Goal: Transaction & Acquisition: Download file/media

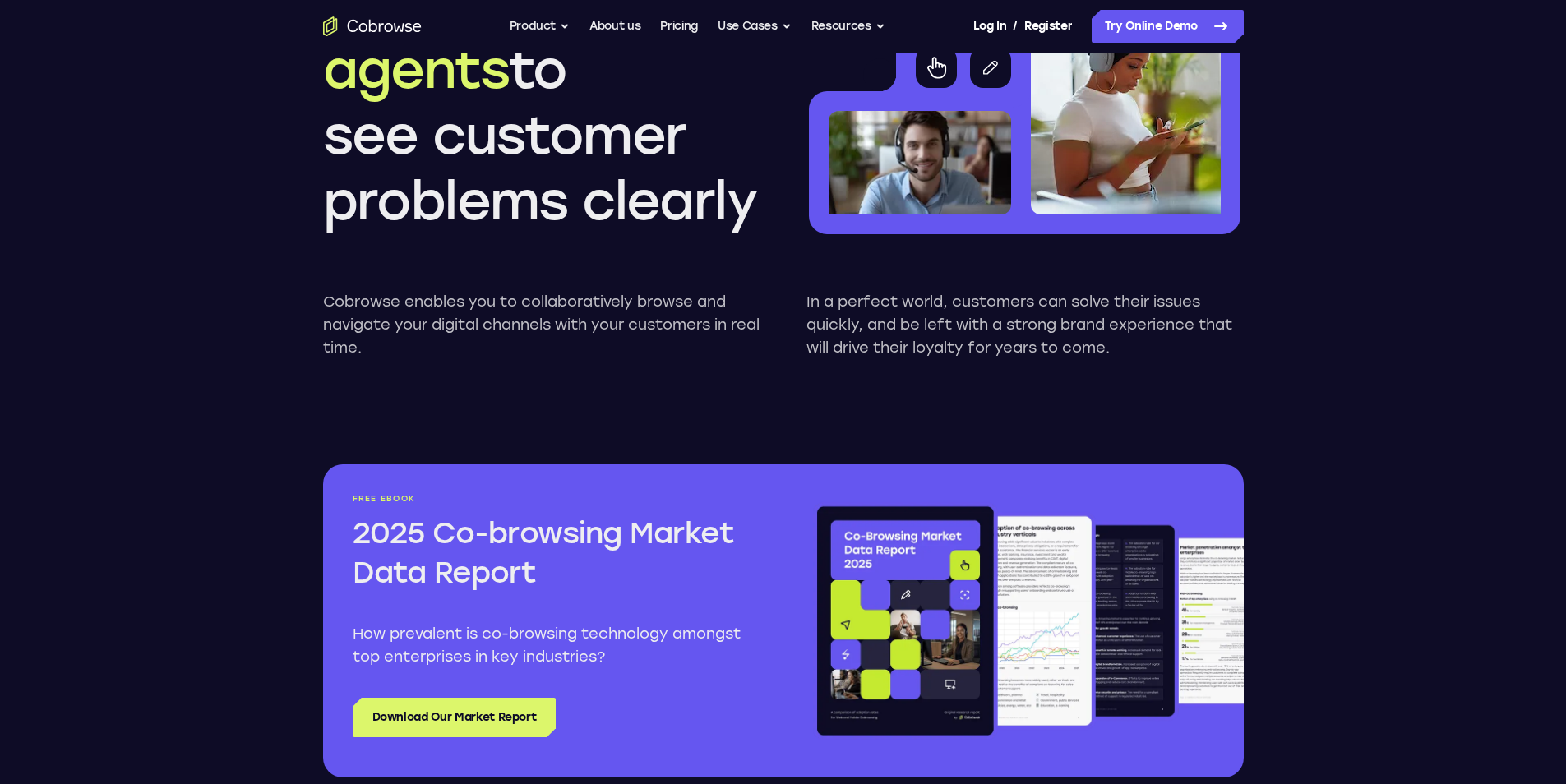
scroll to position [1561, 0]
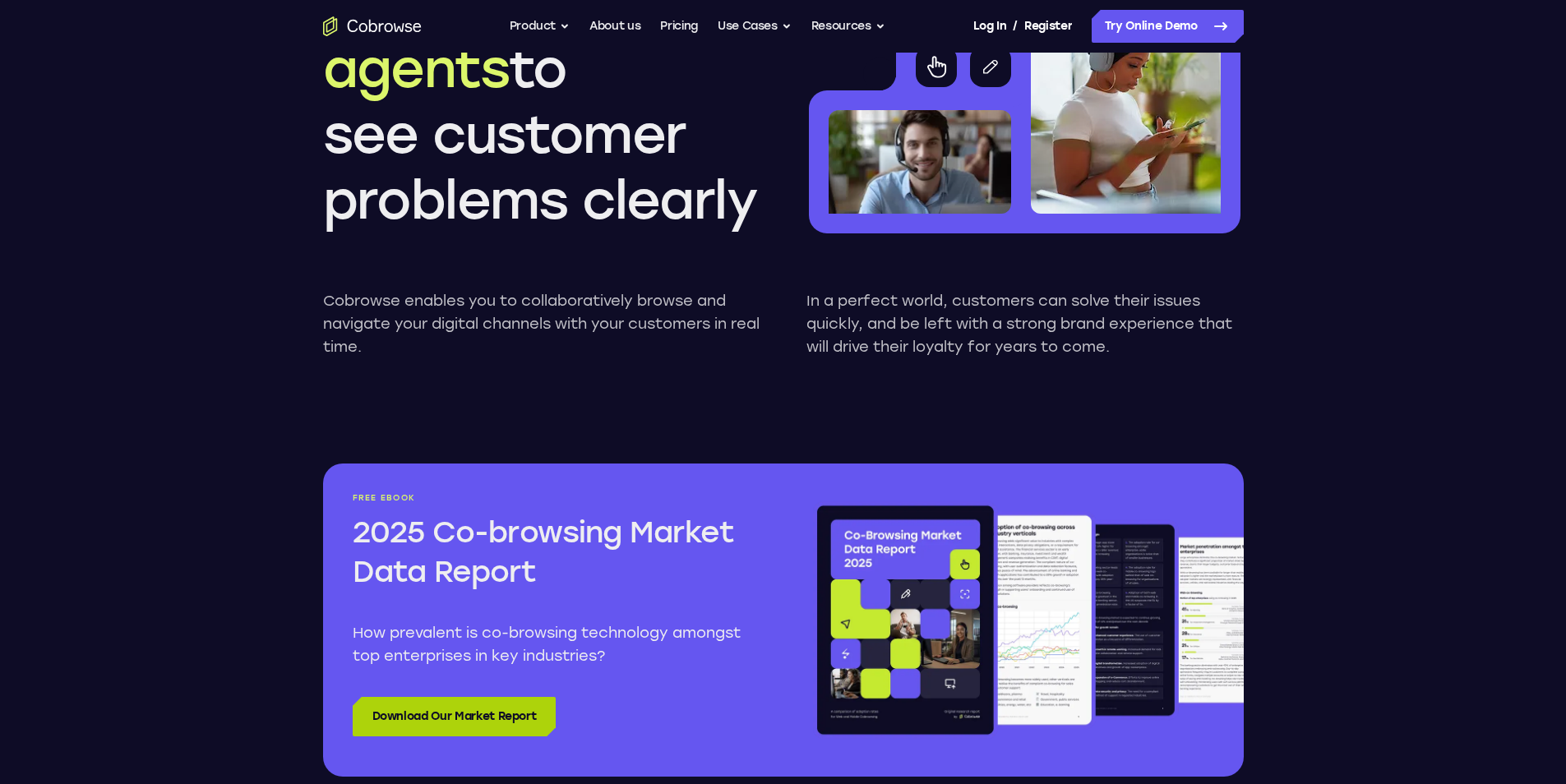
click at [436, 730] on link "Download Our Market Report" at bounding box center [455, 716] width 204 height 39
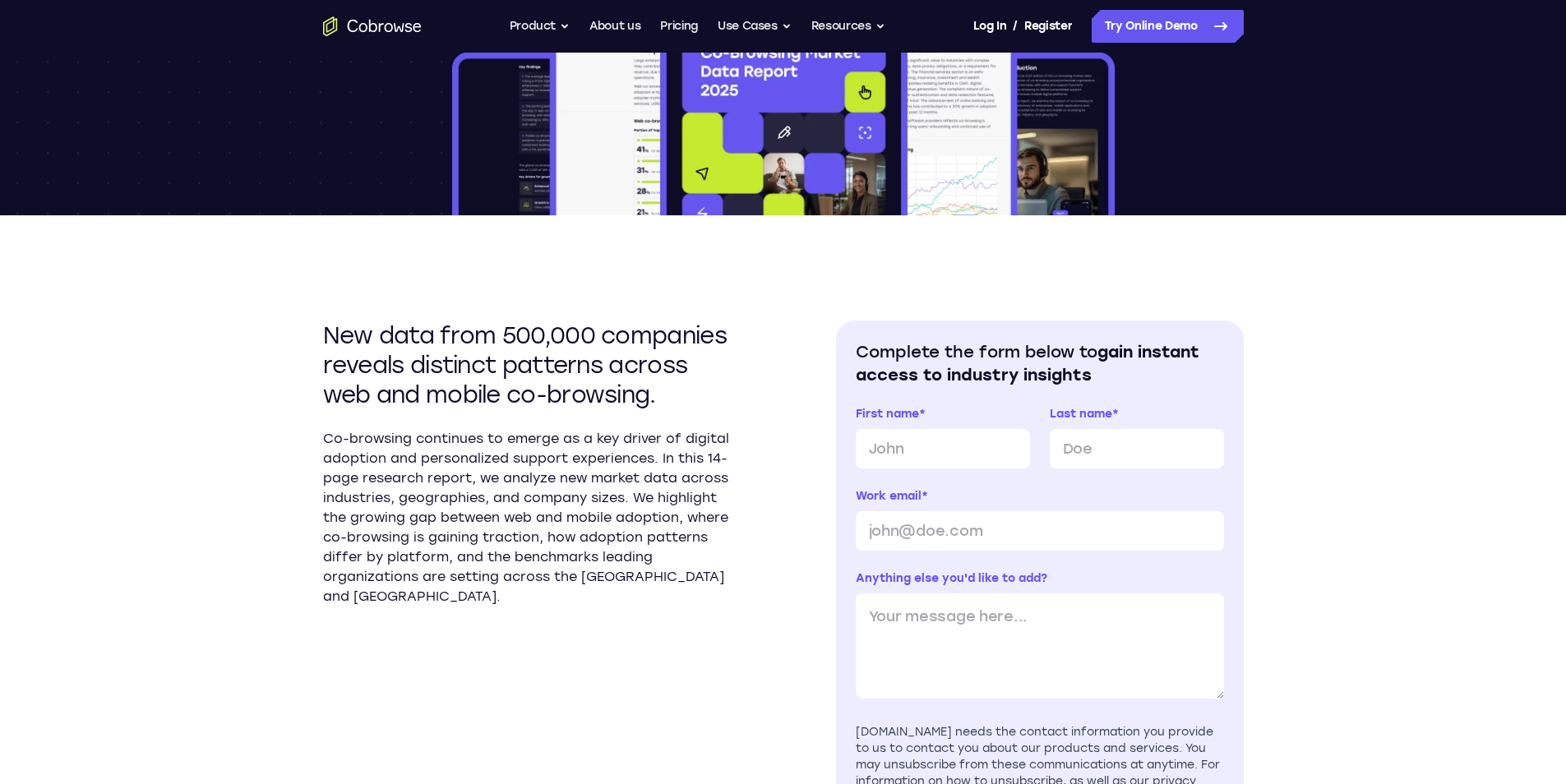
scroll to position [329, 0]
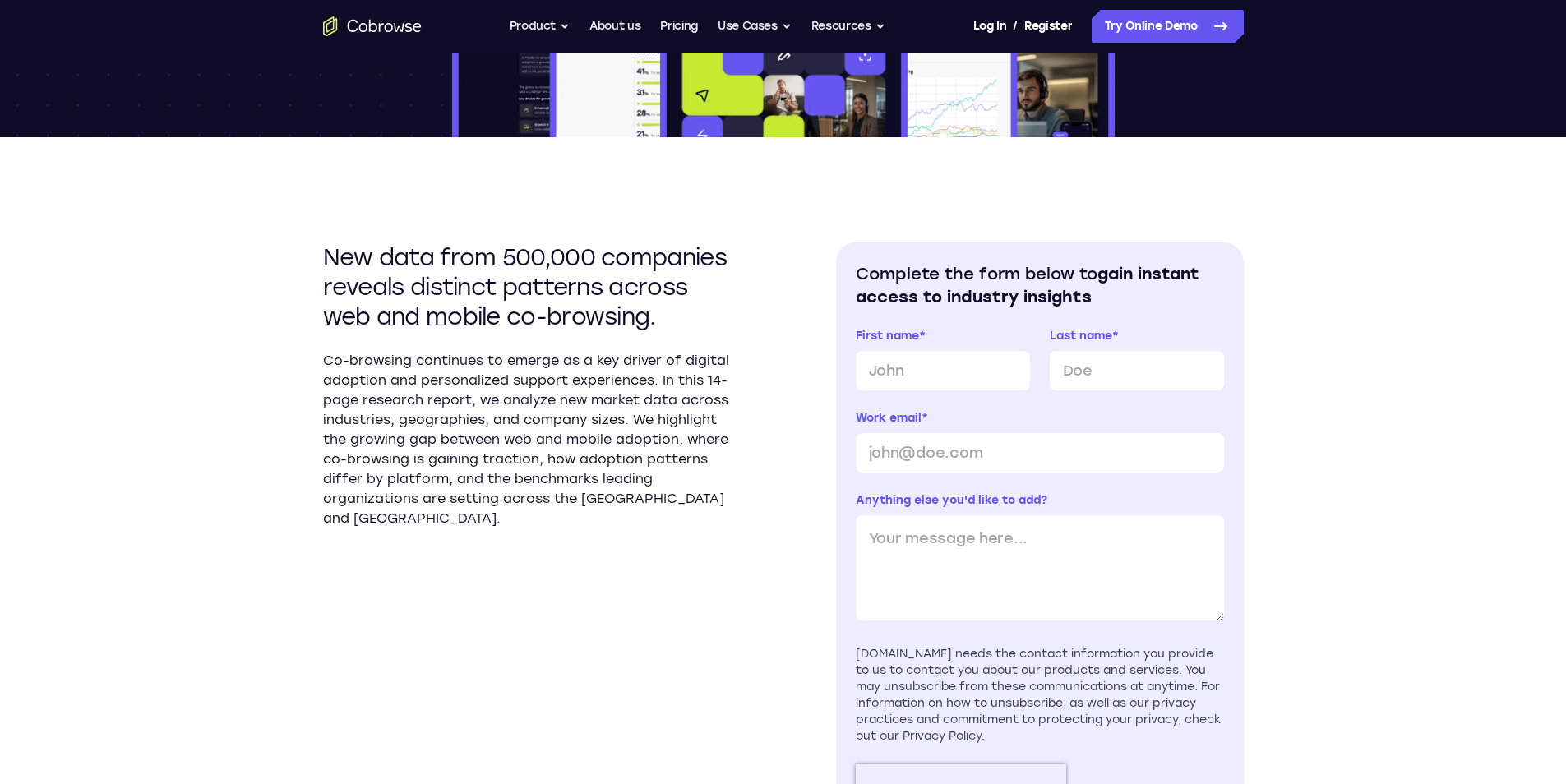
click at [393, 274] on h2 "New data from 500,000 companies reveals distinct patterns across web and mobile…" at bounding box center [527, 286] width 408 height 88
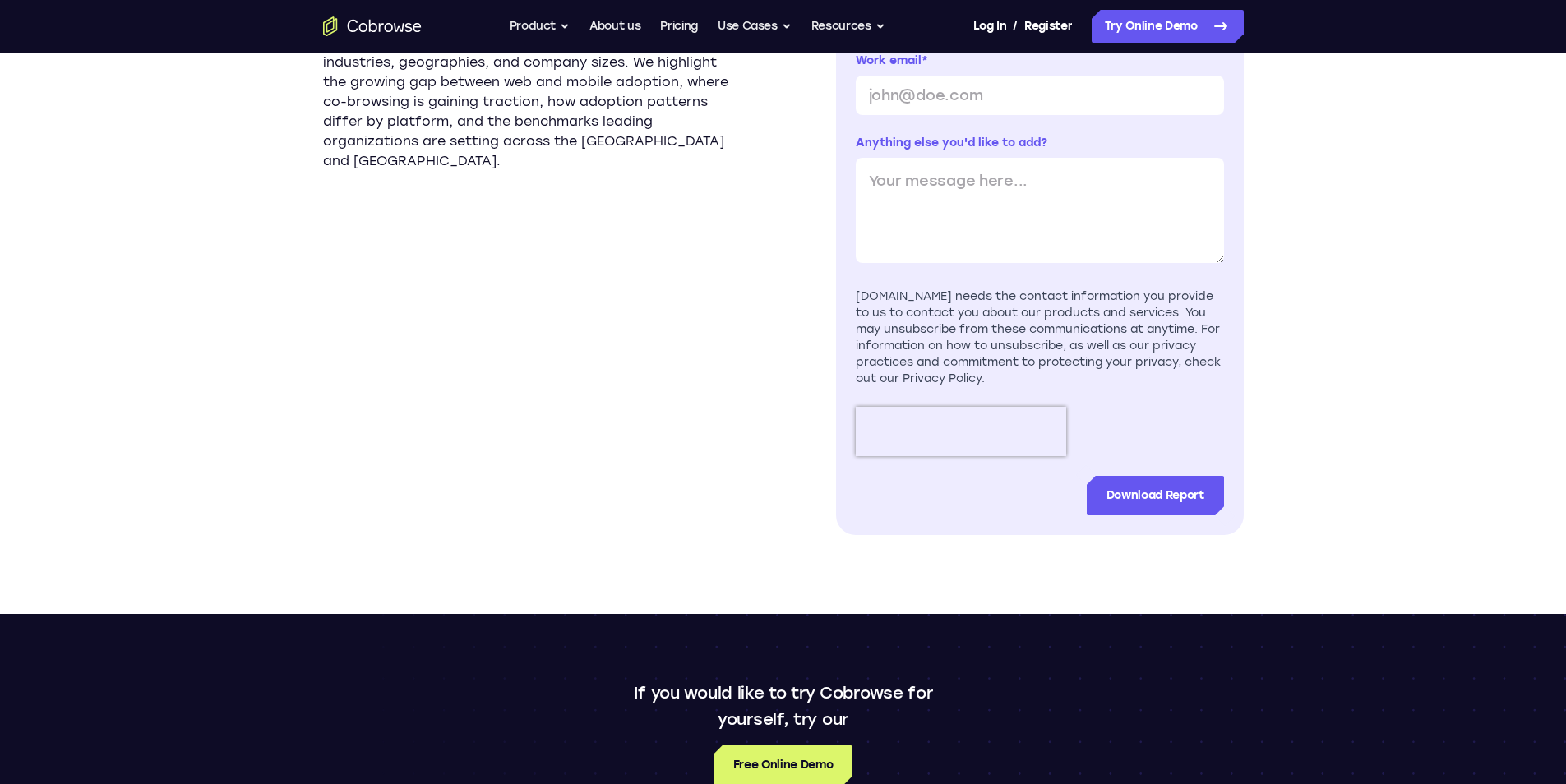
scroll to position [740, 0]
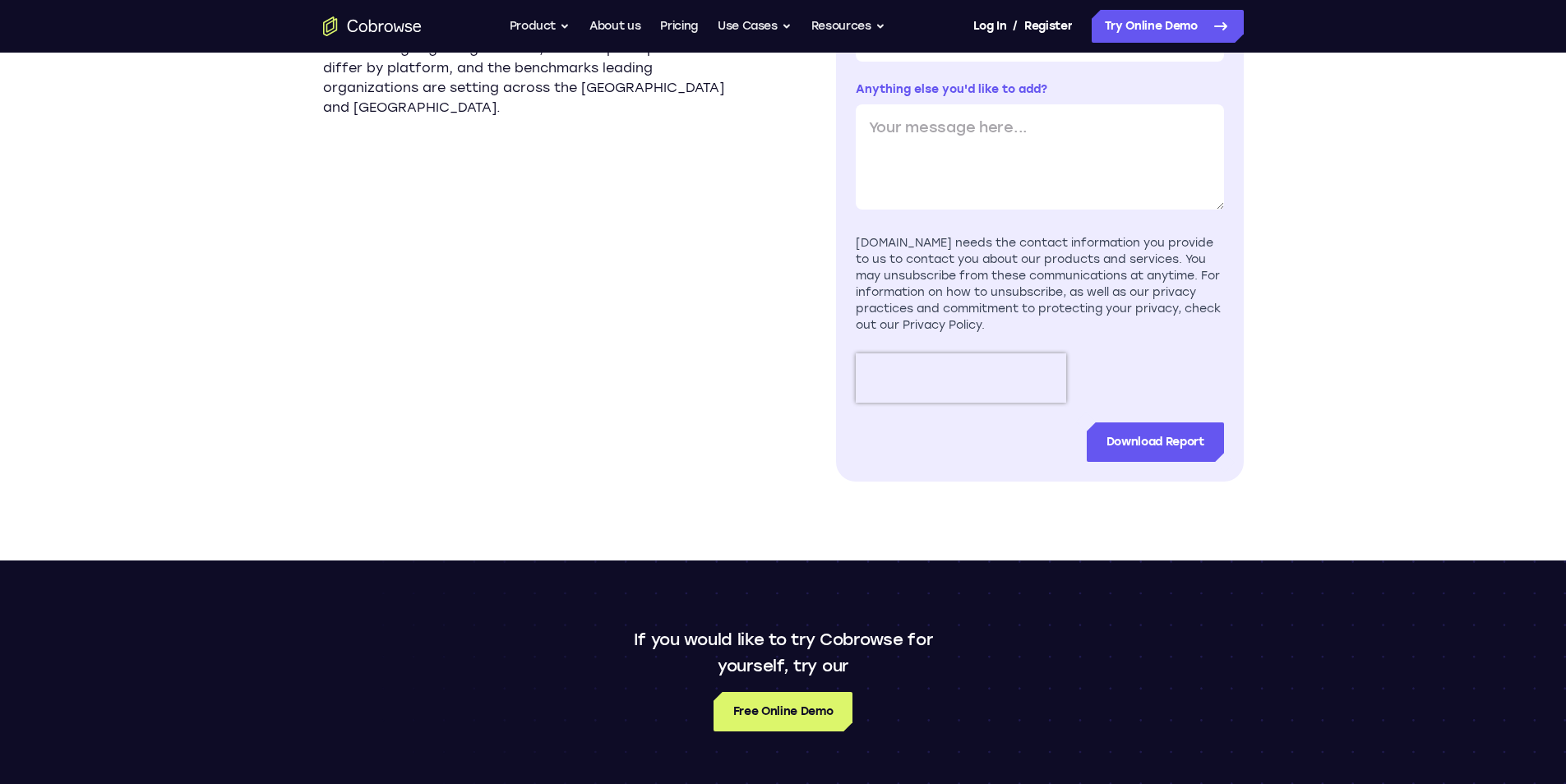
click at [725, 222] on section "New data from 500,000 companies reveals distinct patterns across web and mobile…" at bounding box center [527, 156] width 408 height 650
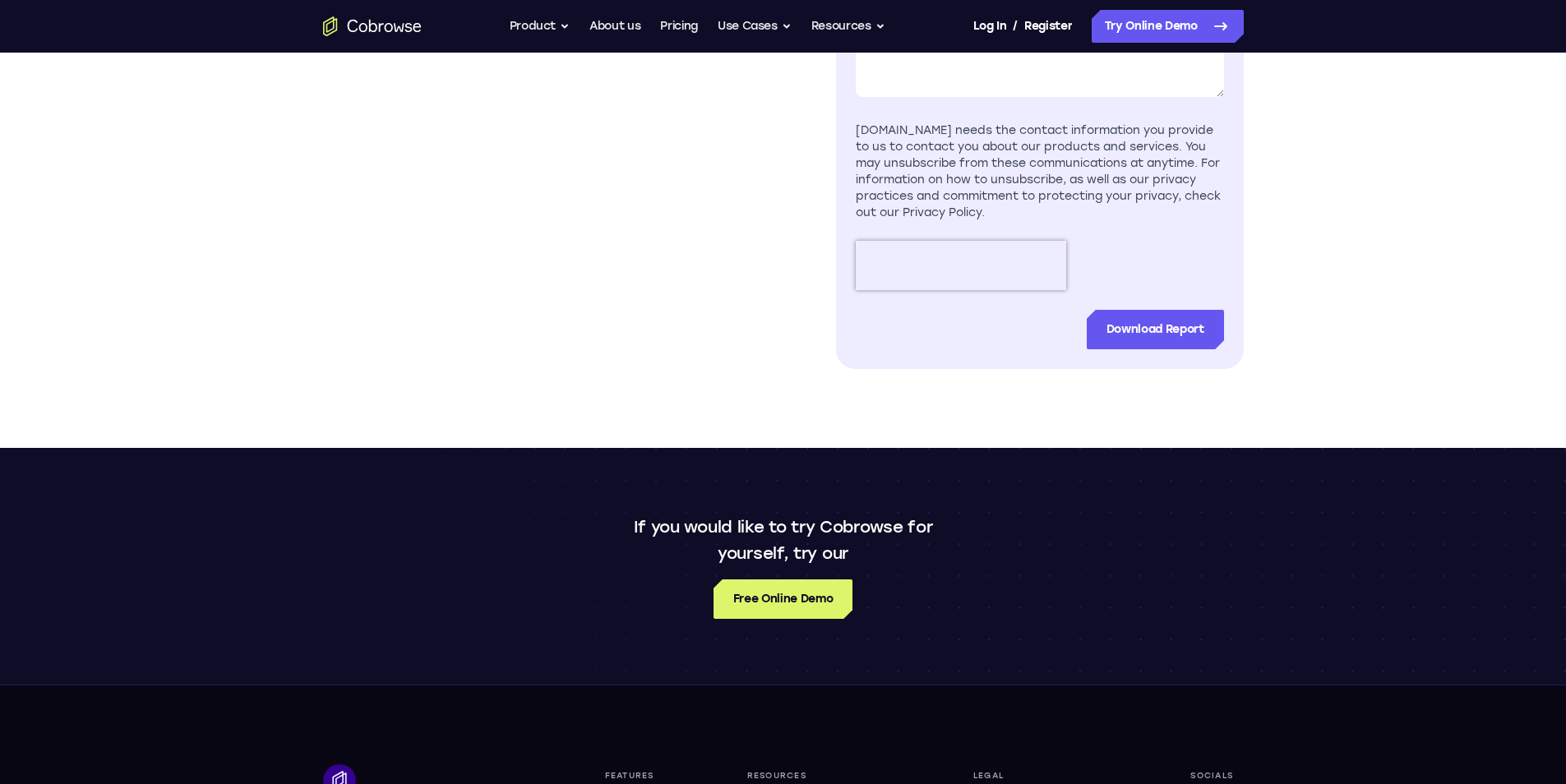
scroll to position [904, 0]
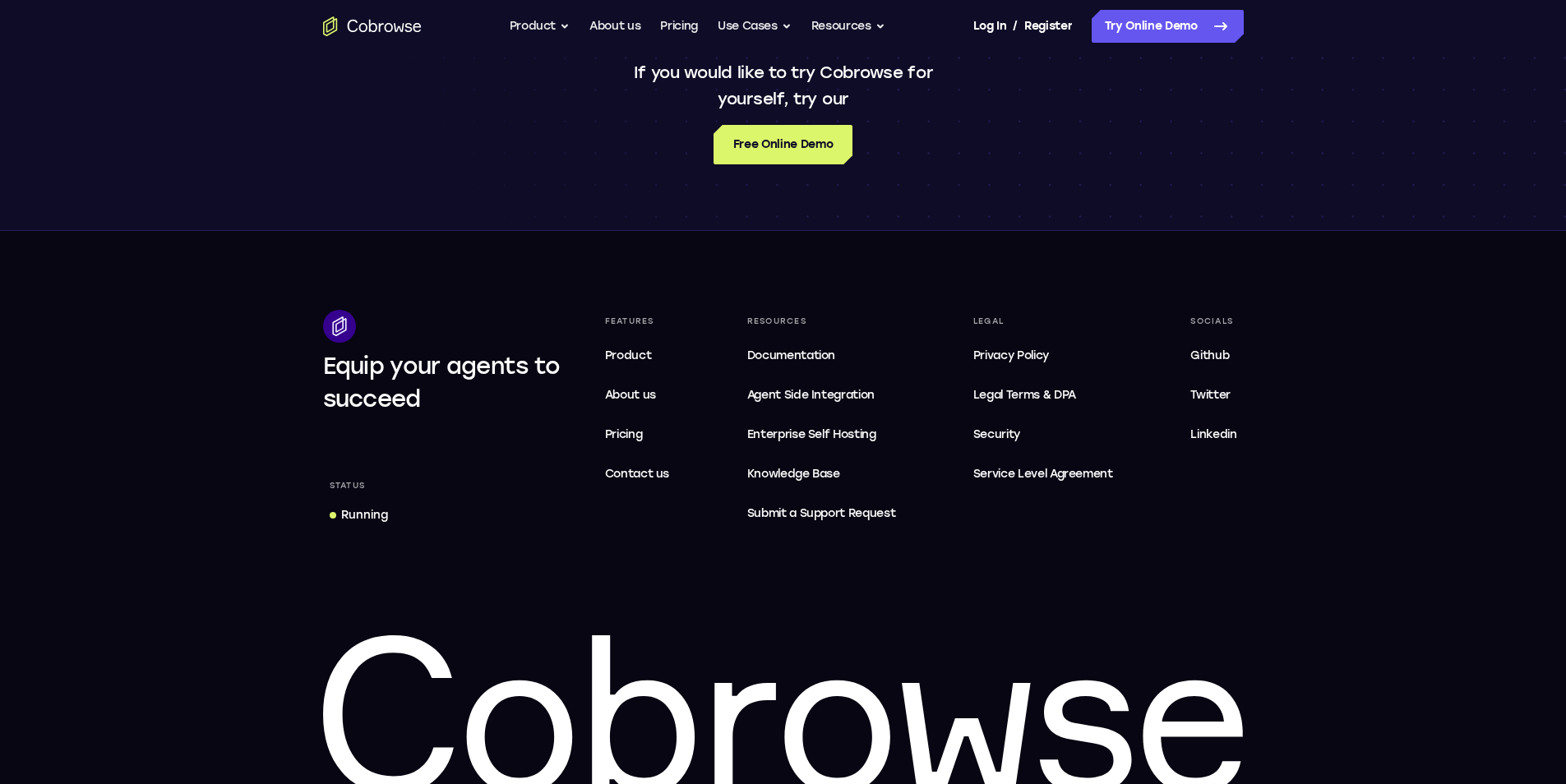
scroll to position [1396, 0]
